Goal: Transaction & Acquisition: Purchase product/service

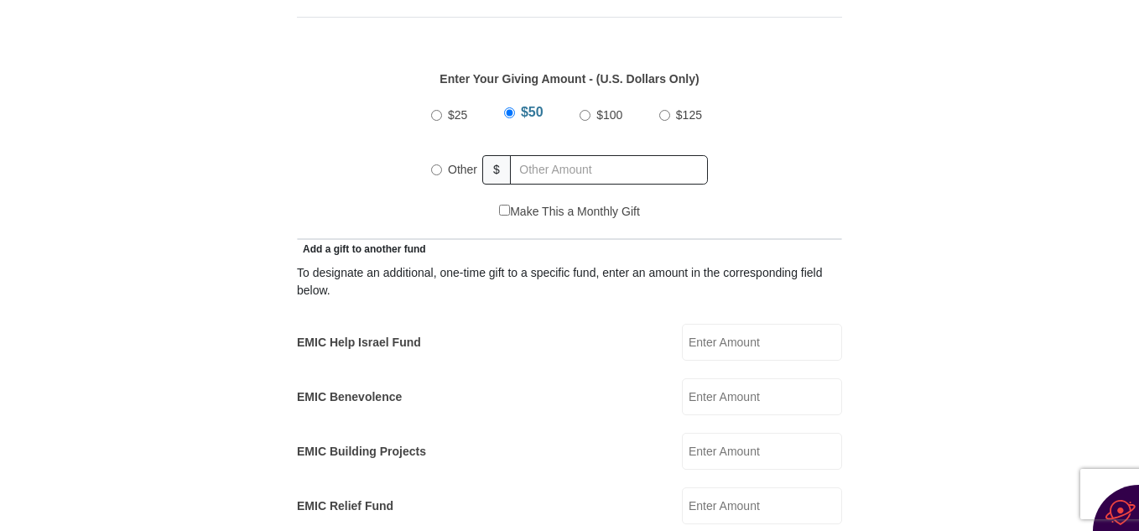
scroll to position [772, 0]
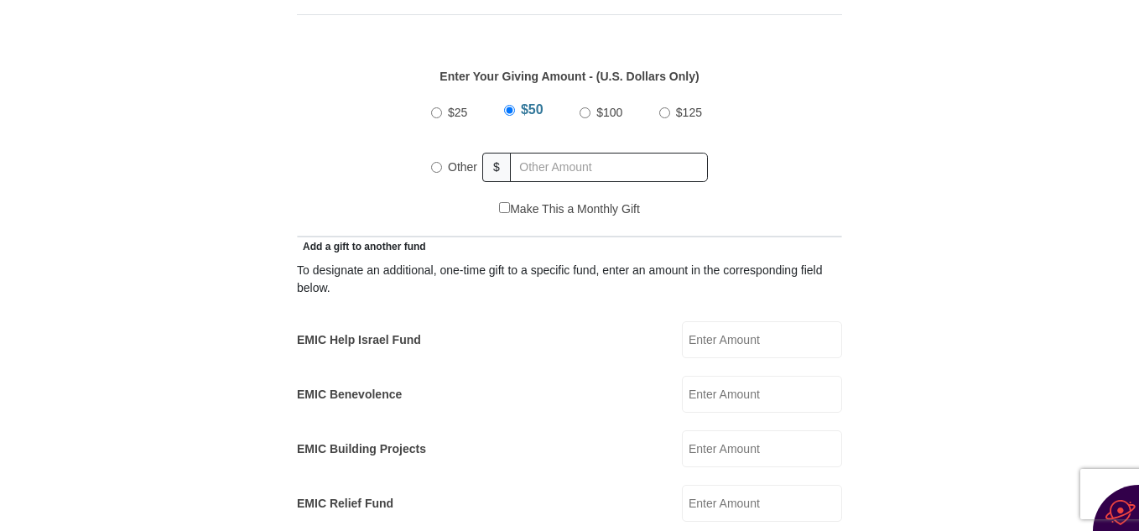
click at [929, 175] on form "[GEOGRAPHIC_DATA][DEMOGRAPHIC_DATA] Online Giving Because of gifts like yours, …" at bounding box center [569, 522] width 956 height 2454
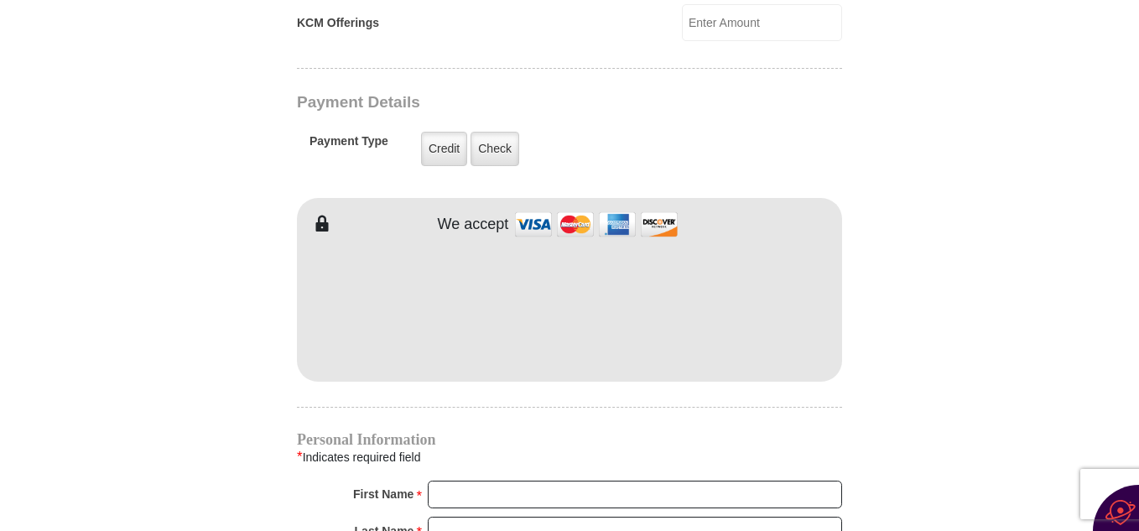
scroll to position [1309, 0]
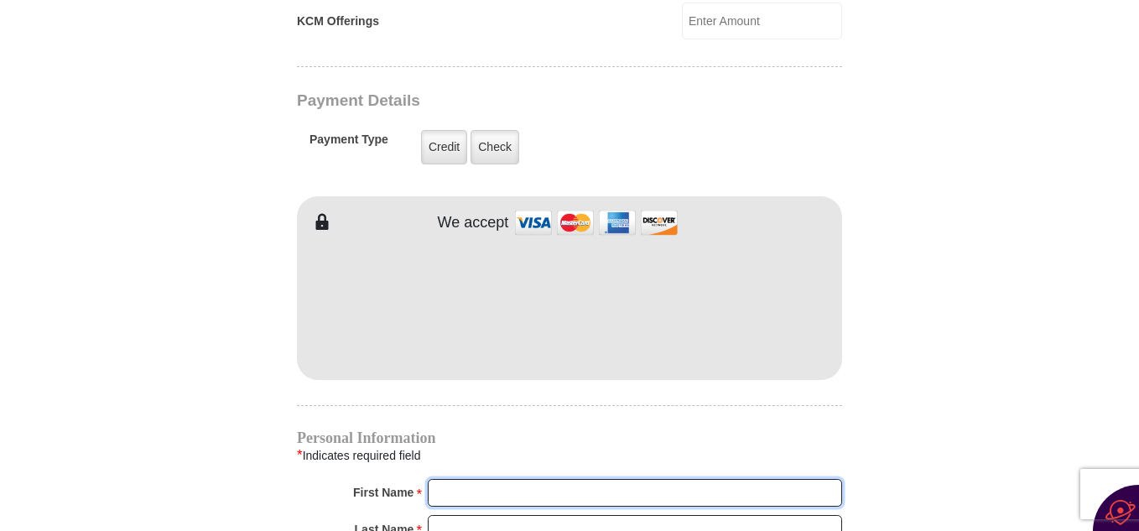
type input "[PERSON_NAME]"
click at [48, 55] on body "[GEOGRAPHIC_DATA][DEMOGRAPHIC_DATA] Online Giving Because of gifts like yours, …" at bounding box center [569, 213] width 1139 height 3045
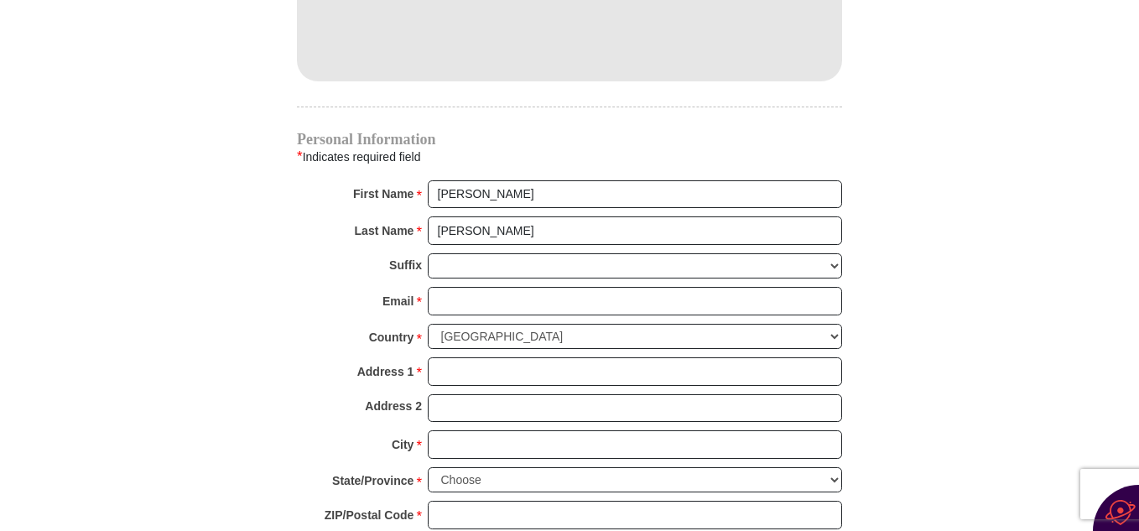
scroll to position [1577, 0]
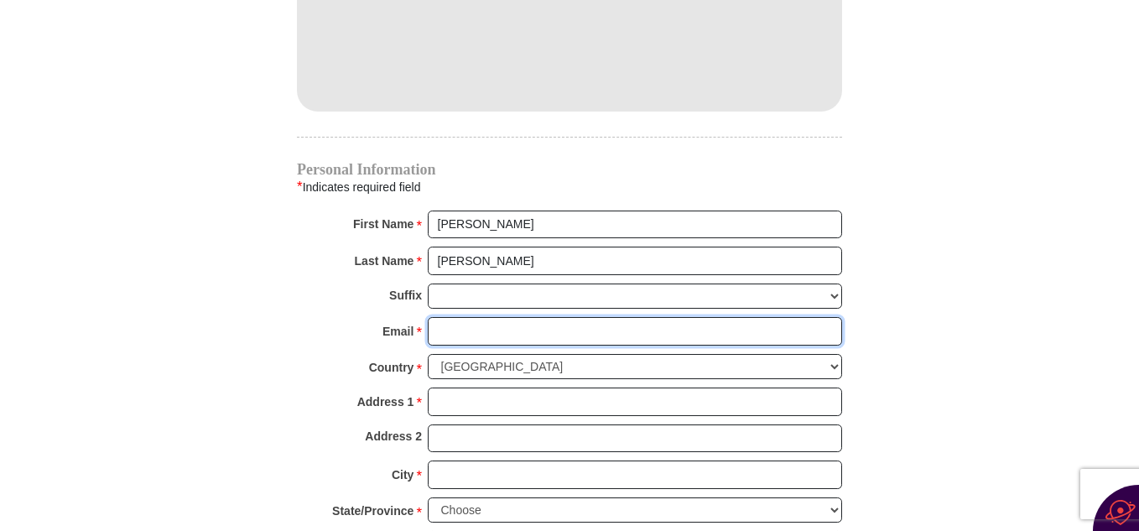
click at [445, 317] on input "Email *" at bounding box center [635, 331] width 414 height 29
type input "[EMAIL_ADDRESS][DOMAIN_NAME]"
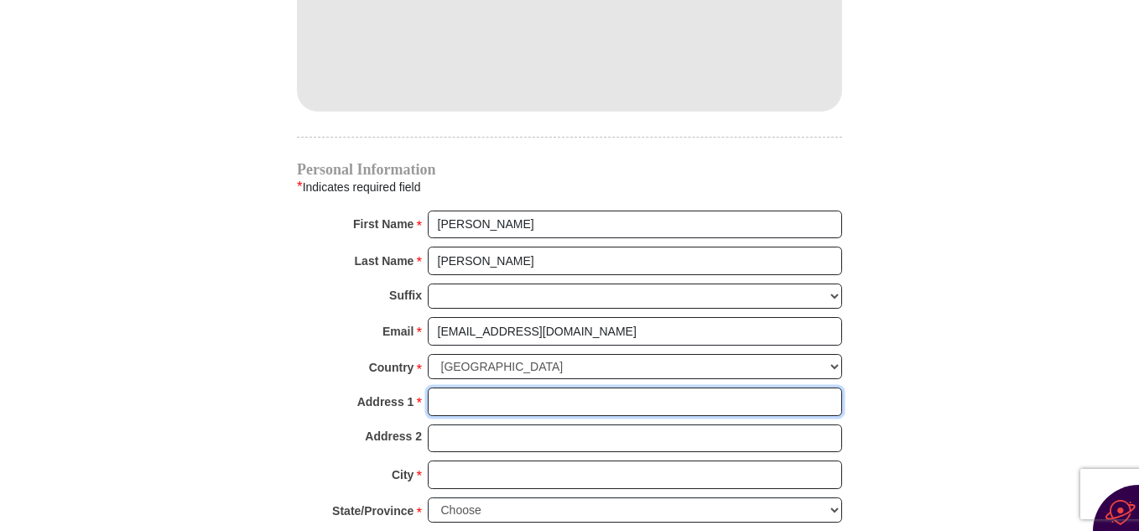
type input "[STREET_ADDRESS]"
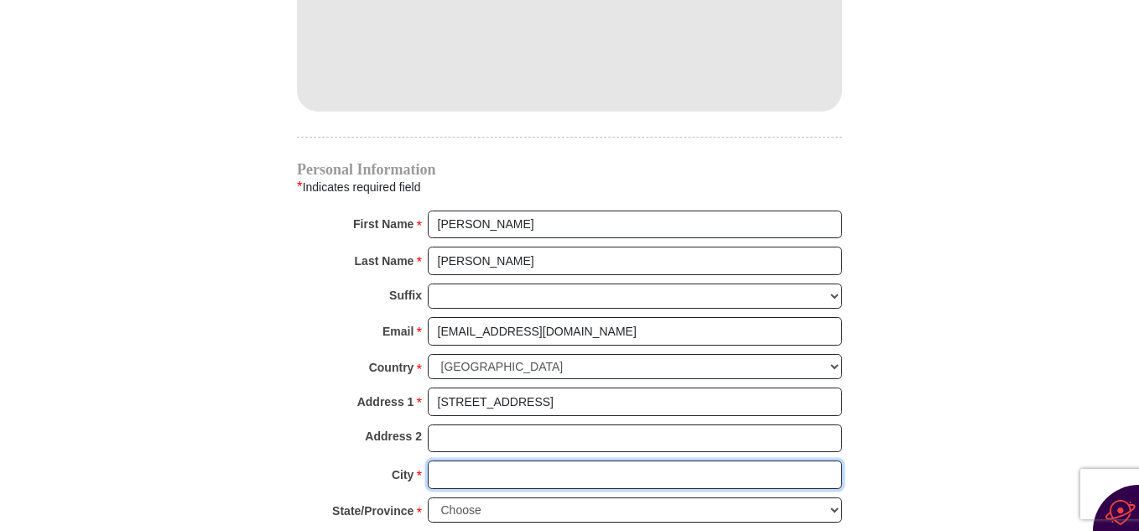
type input "MARATHON"
select select "NY"
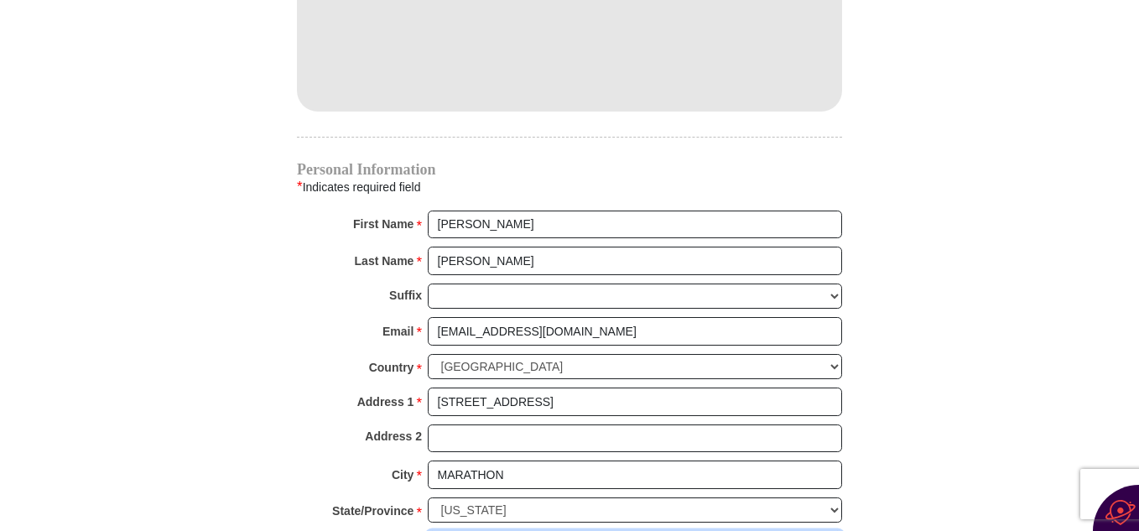
type input "13803"
type input "6073108655"
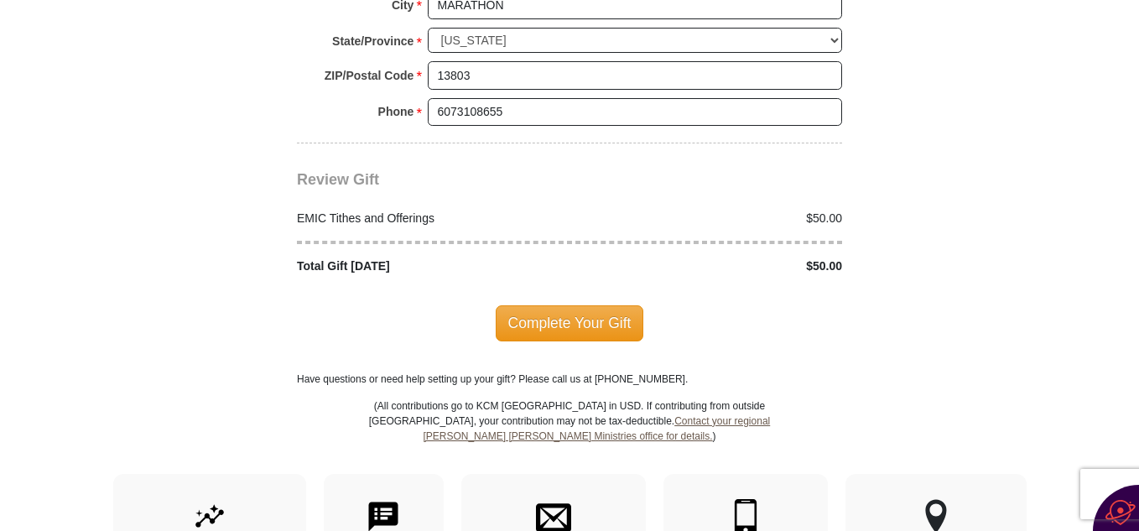
scroll to position [2081, 0]
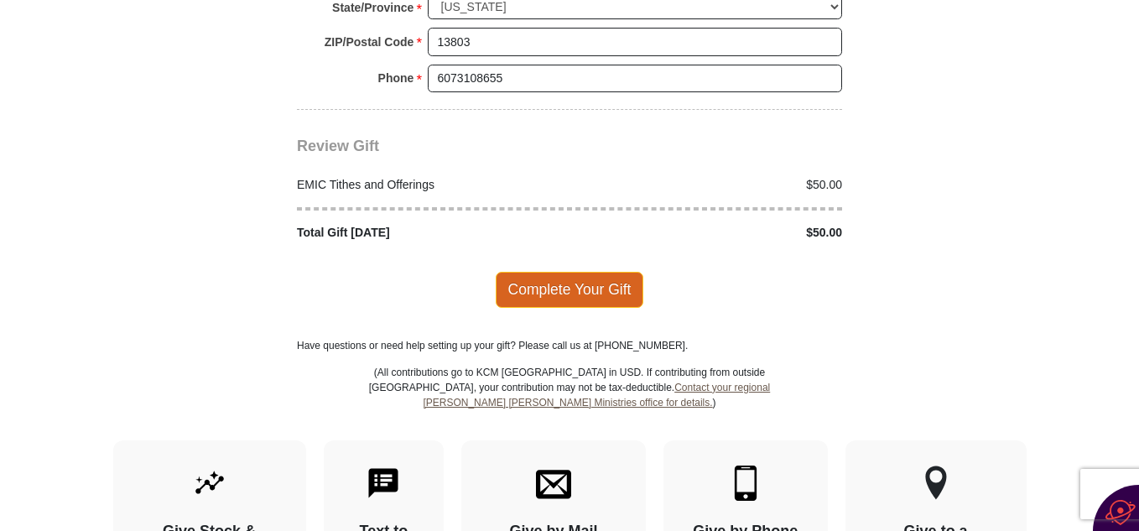
click at [529, 272] on span "Complete Your Gift" at bounding box center [570, 289] width 148 height 35
